Goal: Use online tool/utility: Utilize a website feature to perform a specific function

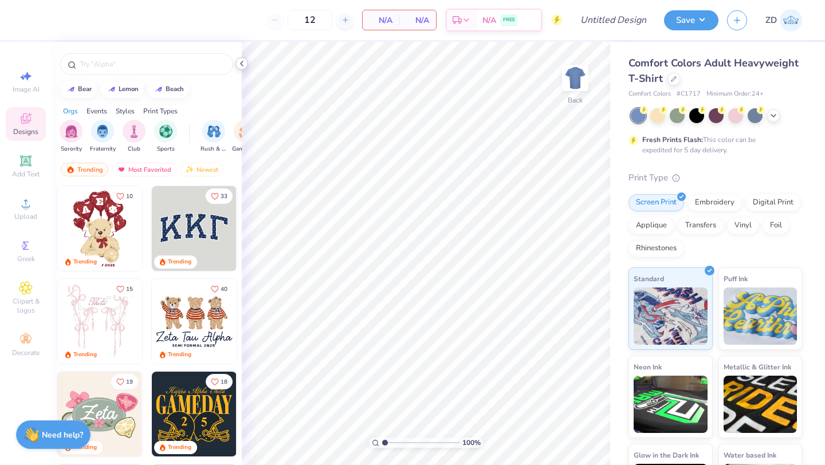
click at [242, 68] on icon at bounding box center [241, 63] width 9 height 9
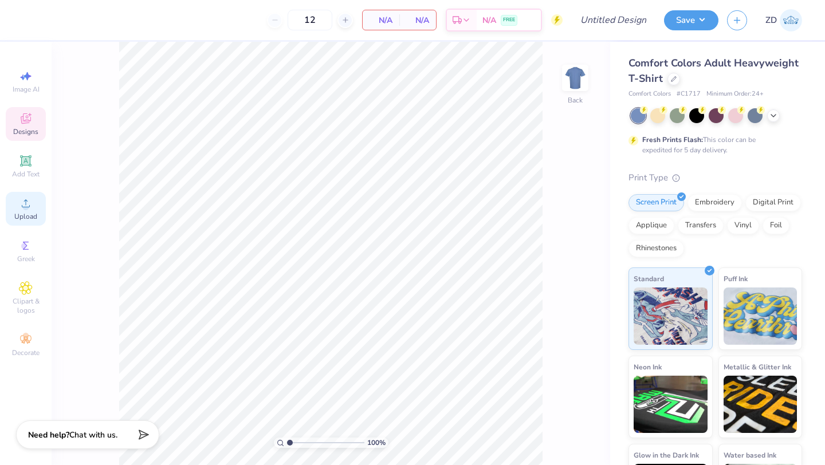
click at [22, 202] on icon at bounding box center [26, 204] width 14 height 14
click at [580, 92] on img at bounding box center [576, 78] width 46 height 46
click at [27, 210] on circle at bounding box center [25, 207] width 6 height 6
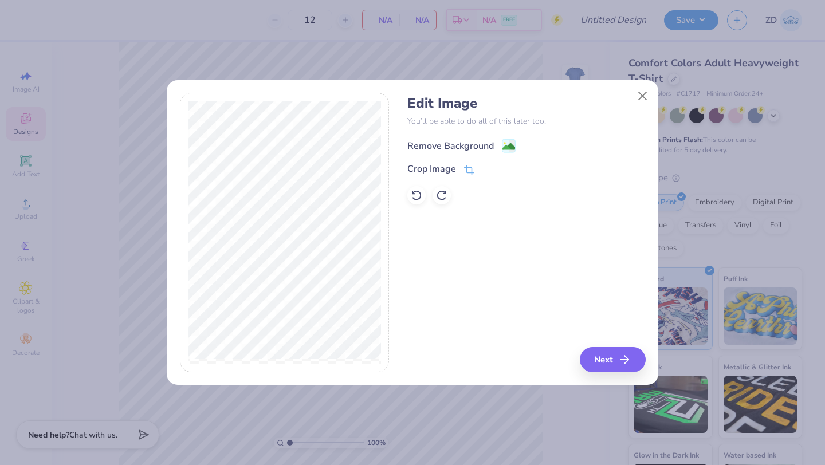
click at [457, 139] on div "Remove Background" at bounding box center [451, 146] width 87 height 14
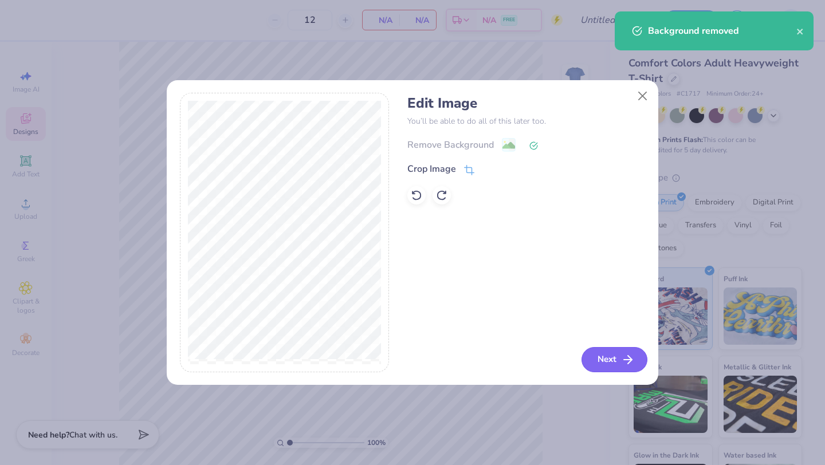
click at [610, 349] on button "Next" at bounding box center [615, 359] width 66 height 25
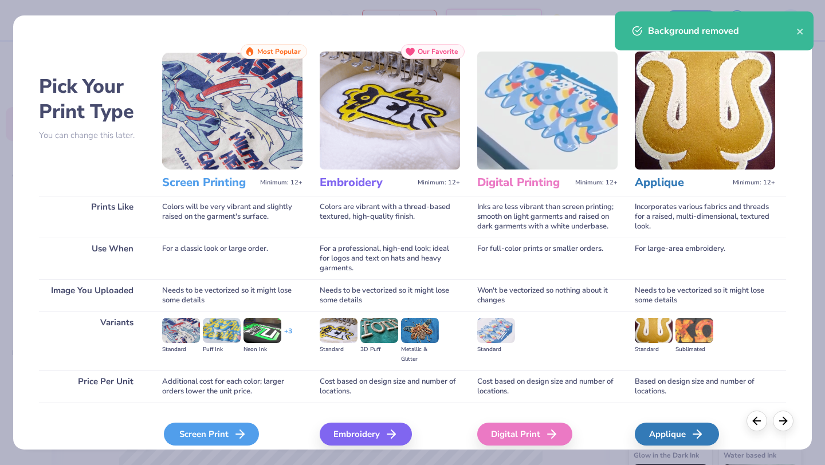
click at [214, 437] on div "Screen Print" at bounding box center [211, 434] width 95 height 23
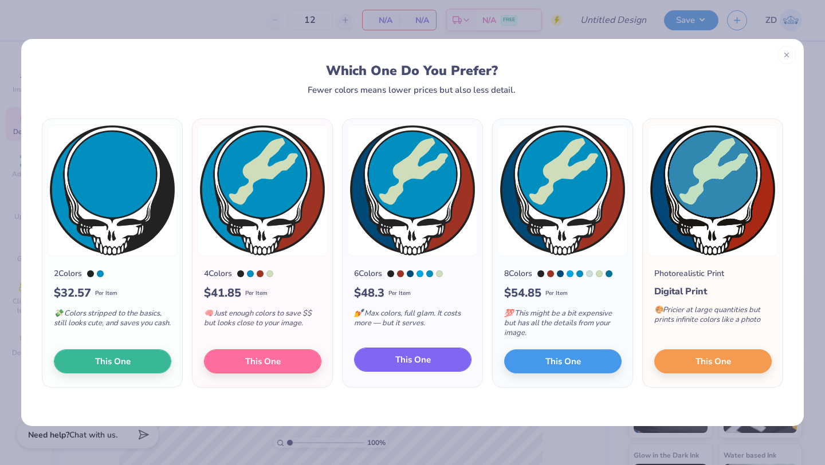
click at [433, 366] on button "This One" at bounding box center [413, 360] width 118 height 24
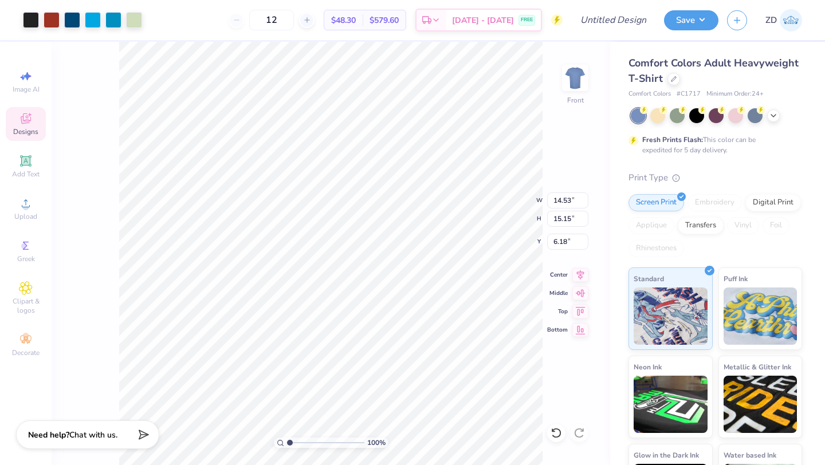
type input "3.00"
